Goal: Navigation & Orientation: Find specific page/section

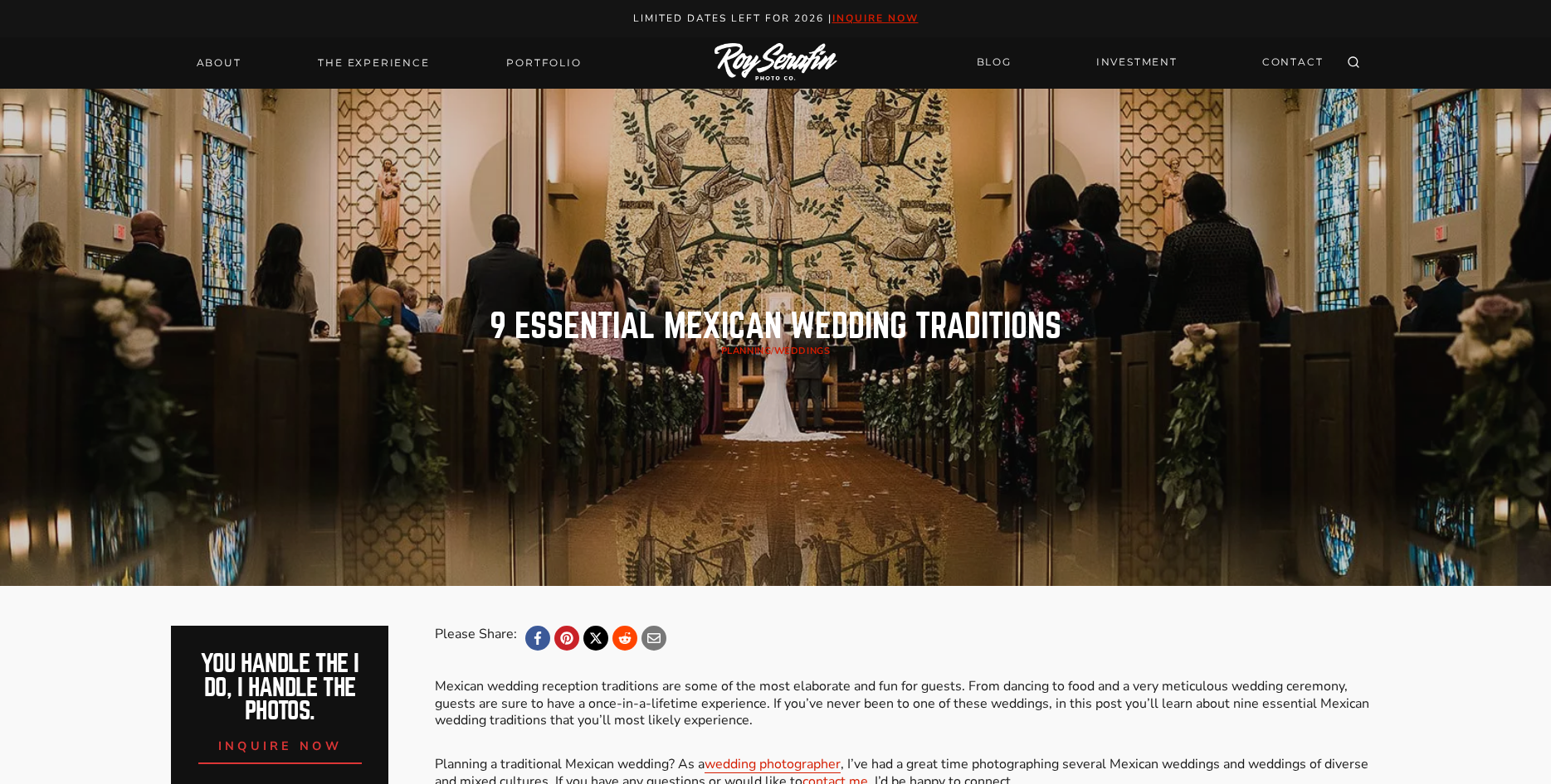
click at [737, 62] on img at bounding box center [776, 62] width 123 height 39
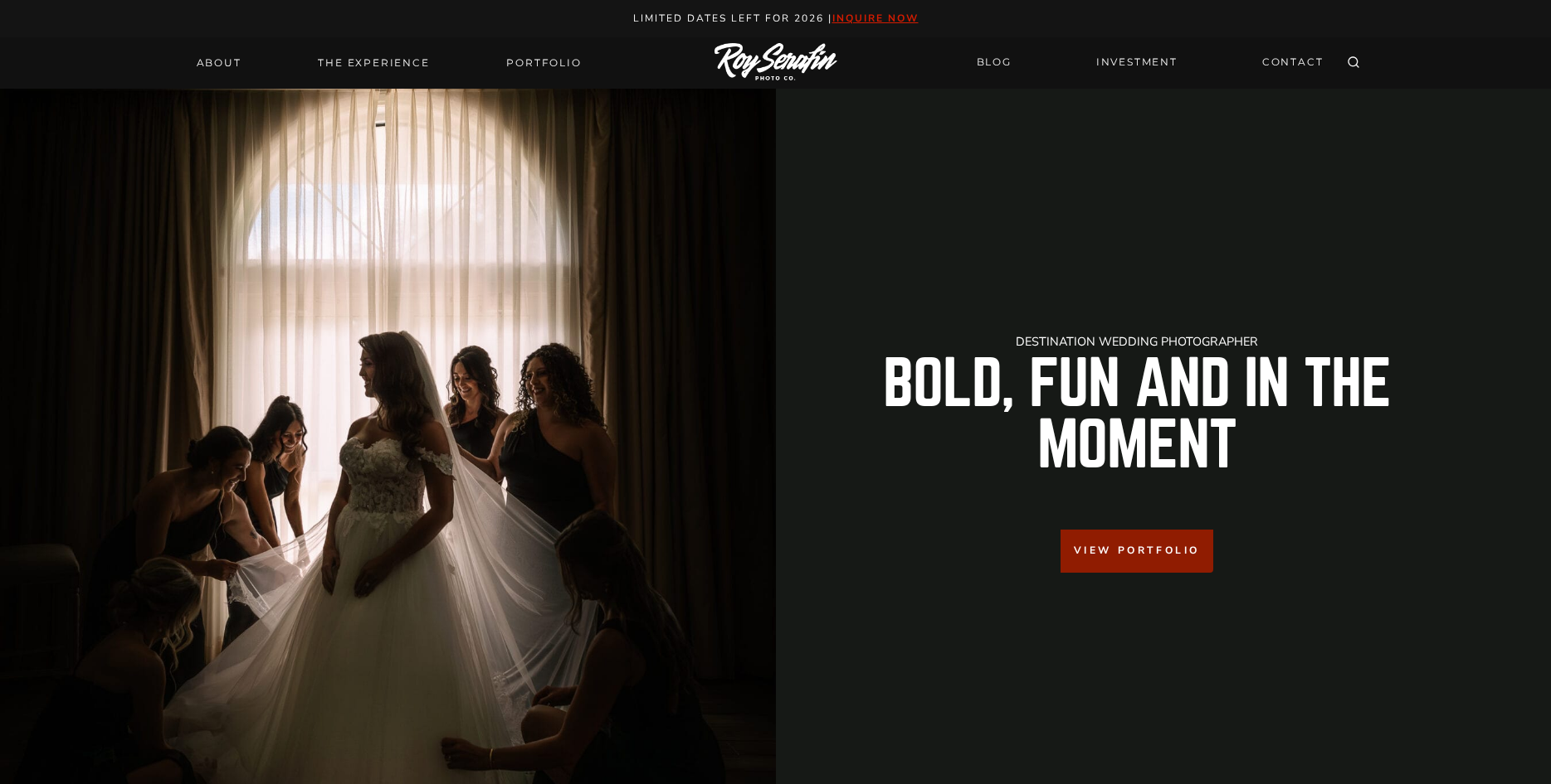
click at [772, 52] on img at bounding box center [776, 62] width 123 height 39
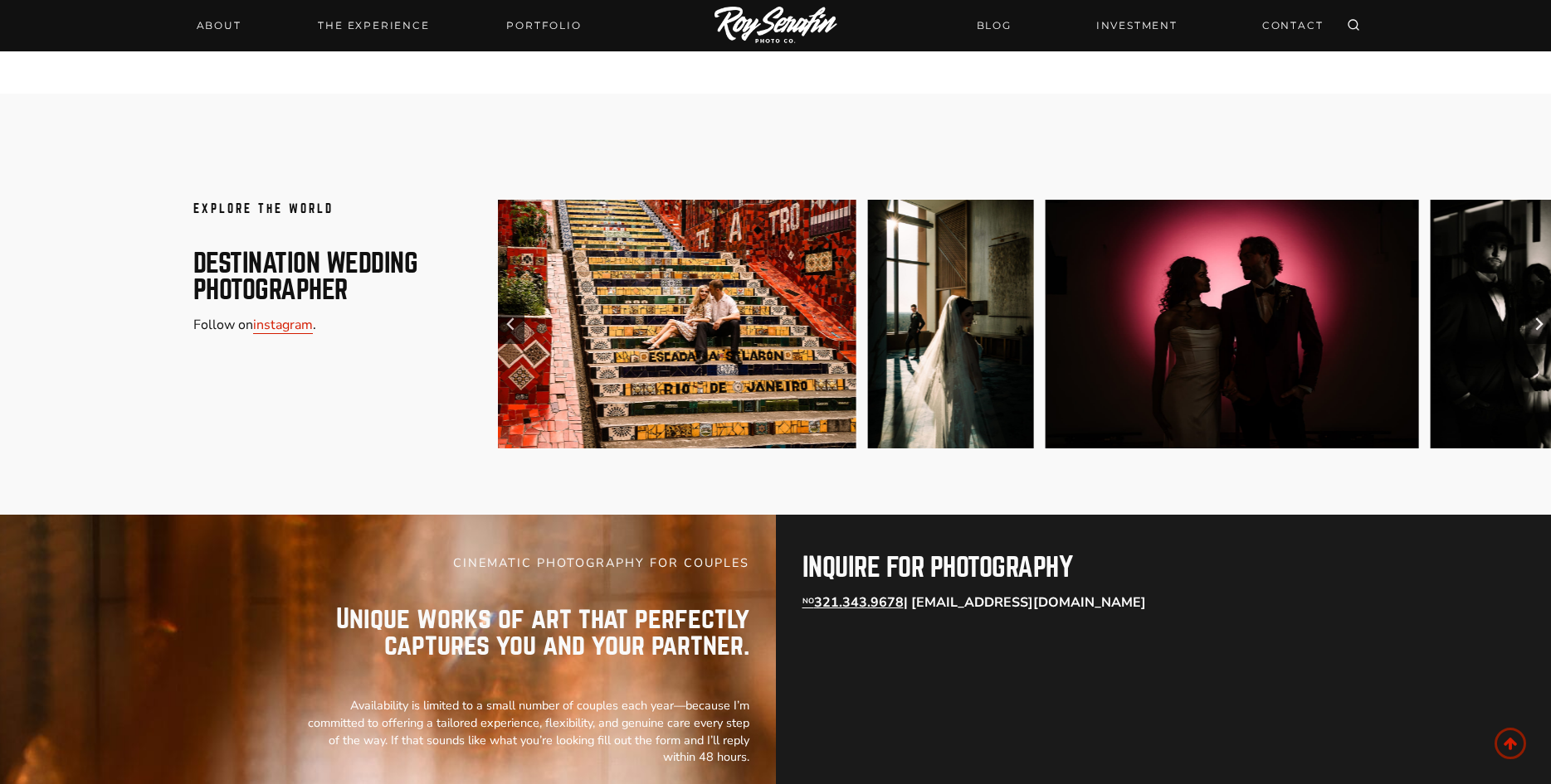
scroll to position [10797, 0]
